Goal: Task Accomplishment & Management: Manage account settings

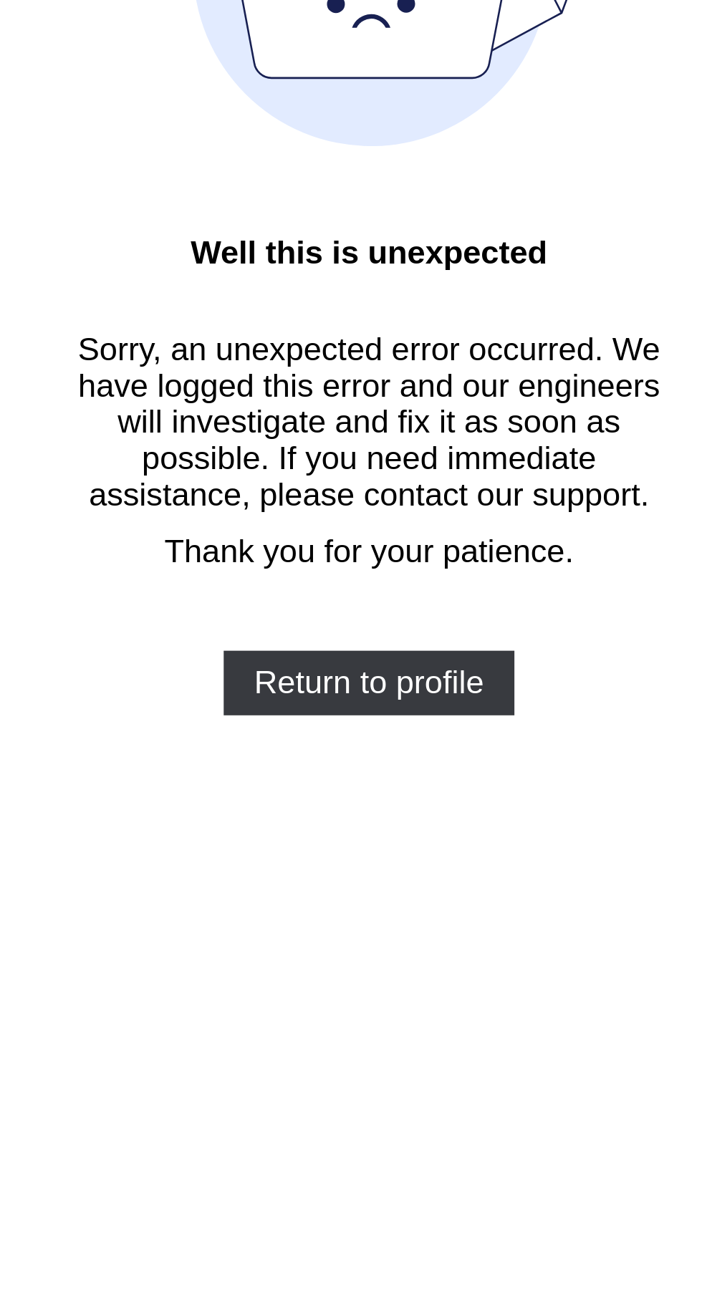
click at [382, 427] on span "Return to profile" at bounding box center [351, 421] width 82 height 13
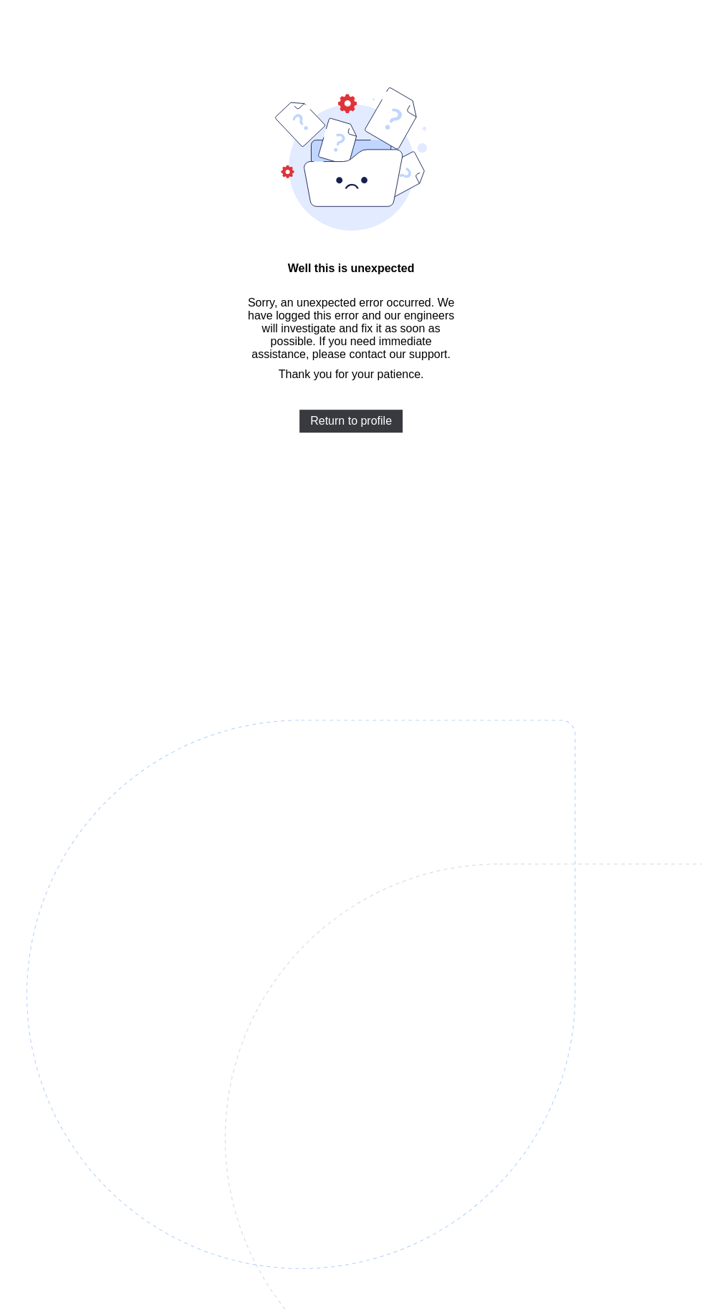
click at [10, 883] on div "Well this is unexpected Sorry, an unexpected error occurred. We have logged thi…" at bounding box center [351, 677] width 702 height 1355
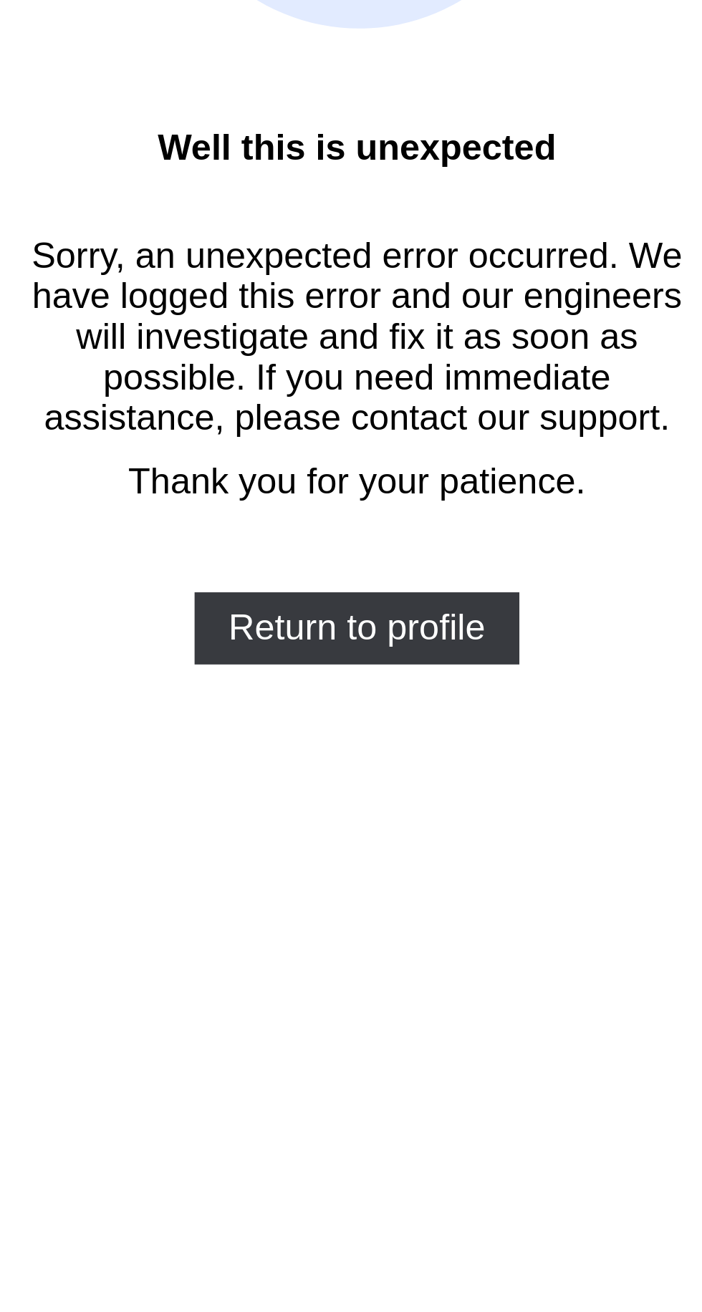
click at [379, 427] on span "Return to profile" at bounding box center [351, 421] width 82 height 13
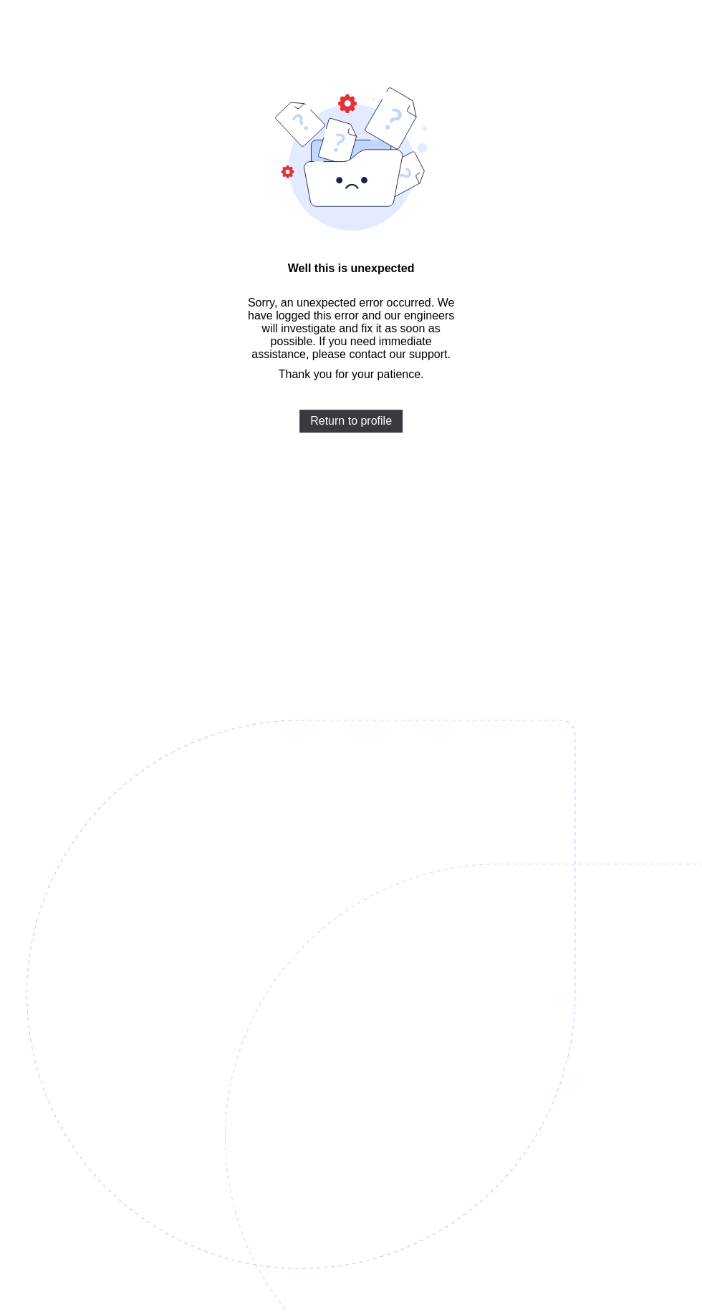
click at [26, 181] on div "Well this is unexpected Sorry, an unexpected error occurred. We have logged thi…" at bounding box center [351, 677] width 702 height 1355
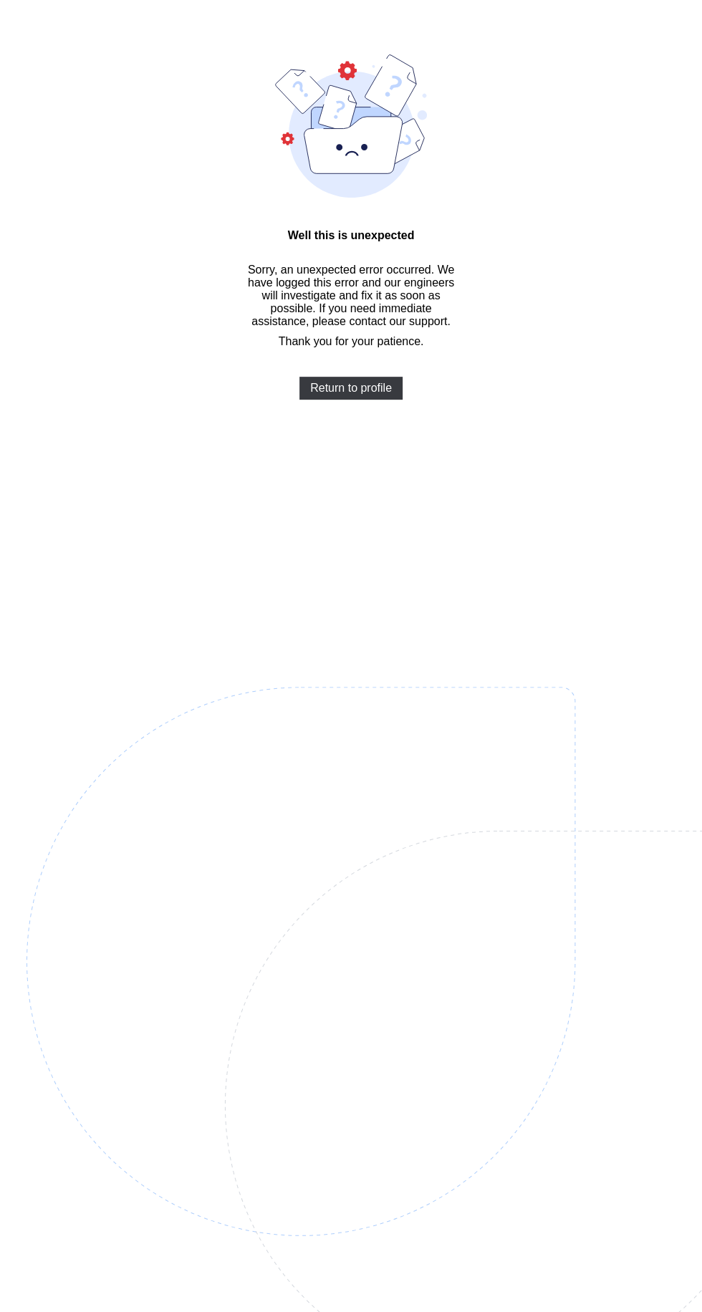
scroll to position [37, 0]
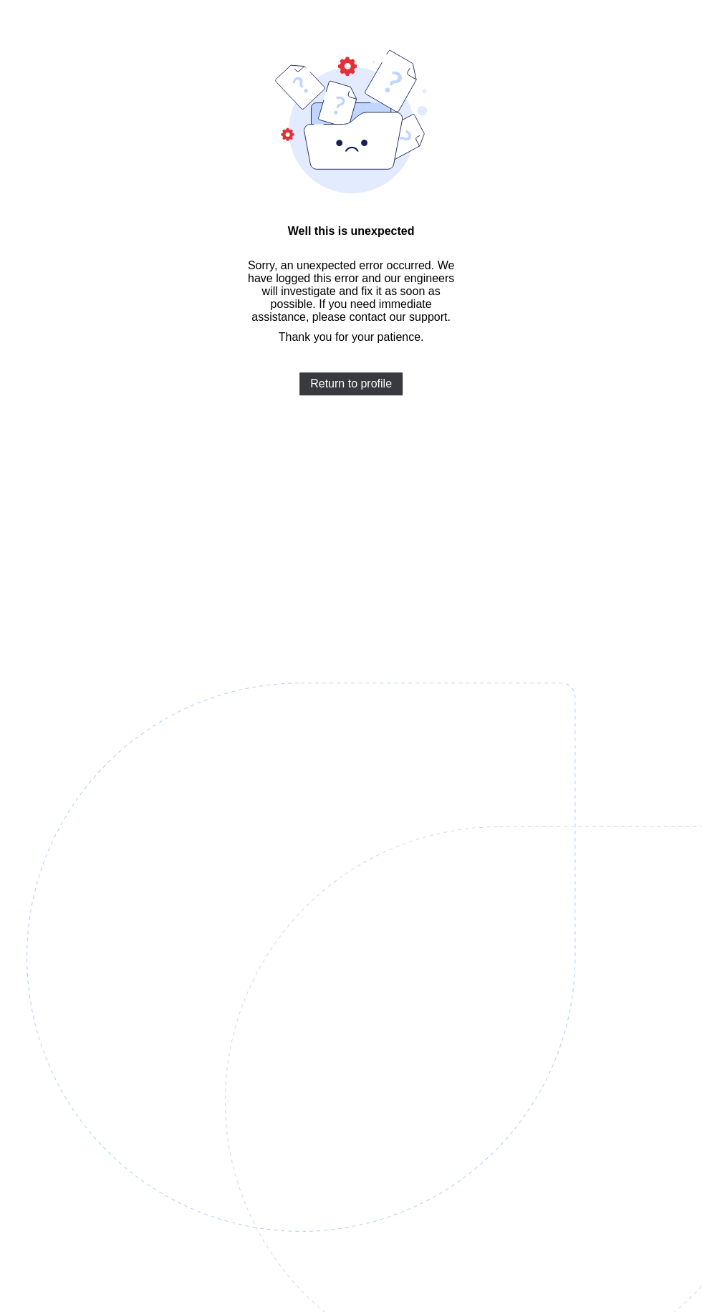
click at [685, 484] on div "Well this is unexpected Sorry, an unexpected error occurred. We have logged thi…" at bounding box center [351, 640] width 702 height 1355
